Goal: Find specific page/section: Find specific page/section

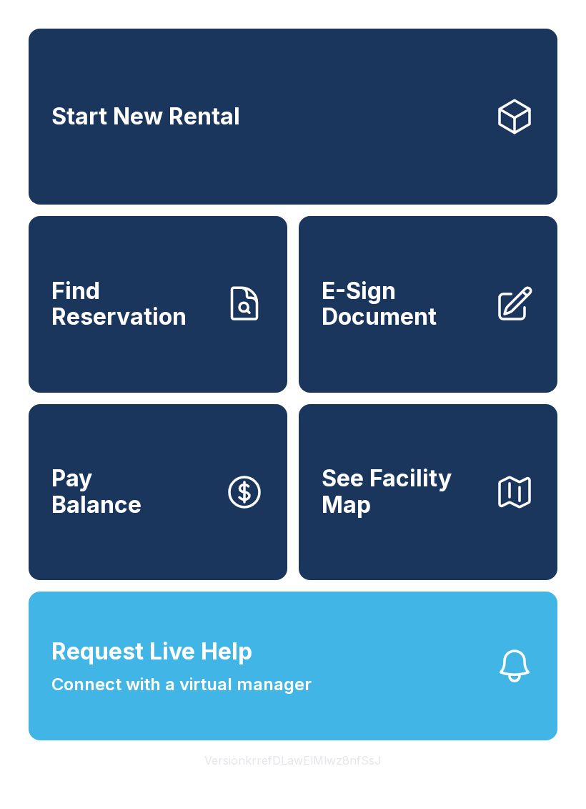
click at [387, 100] on link "Start New Rental" at bounding box center [293, 117] width 529 height 176
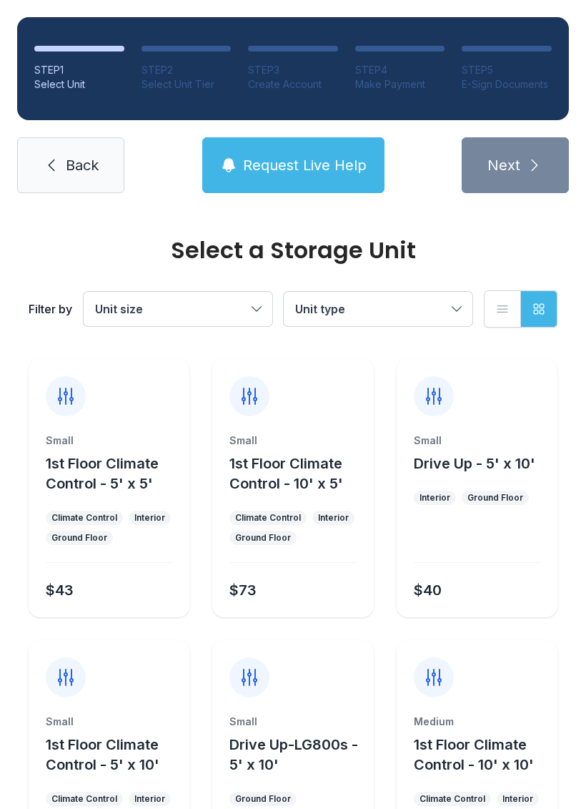
click at [76, 170] on span "Back" at bounding box center [82, 165] width 33 height 20
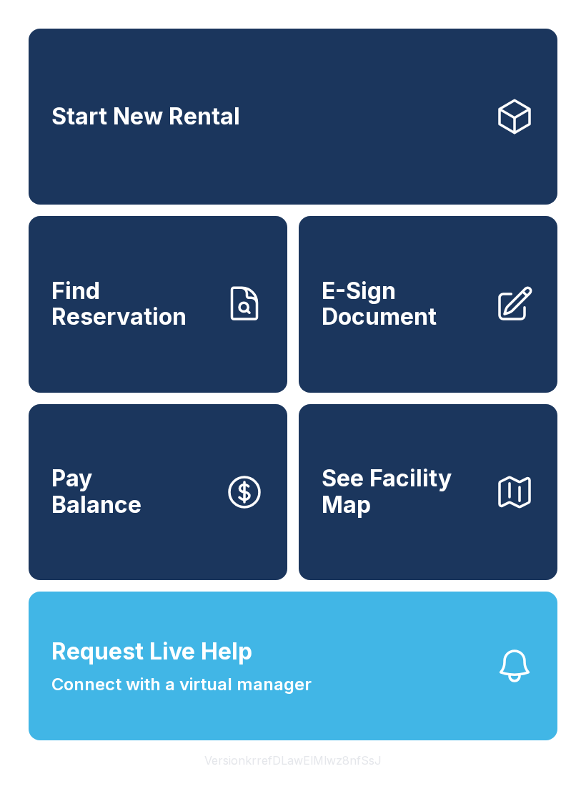
click at [132, 330] on span "Find Reservation" at bounding box center [132, 304] width 162 height 52
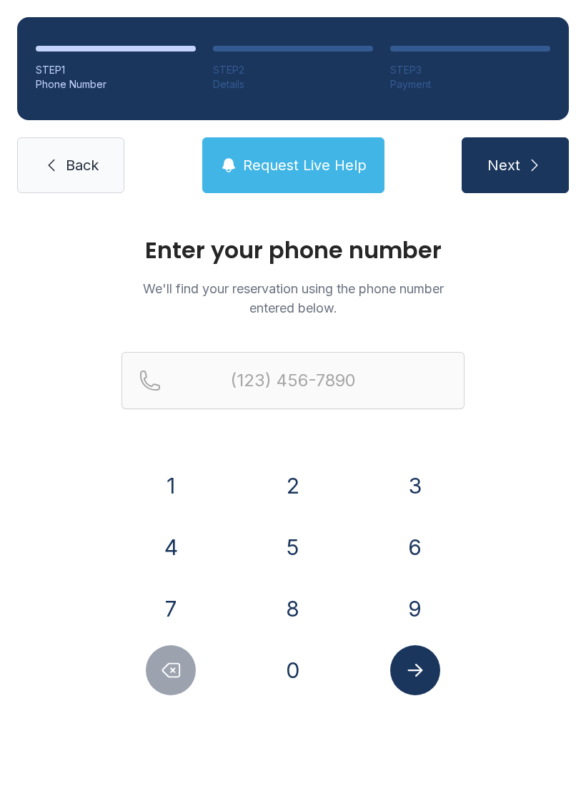
click at [72, 167] on span "Back" at bounding box center [82, 165] width 33 height 20
